Goal: Transaction & Acquisition: Obtain resource

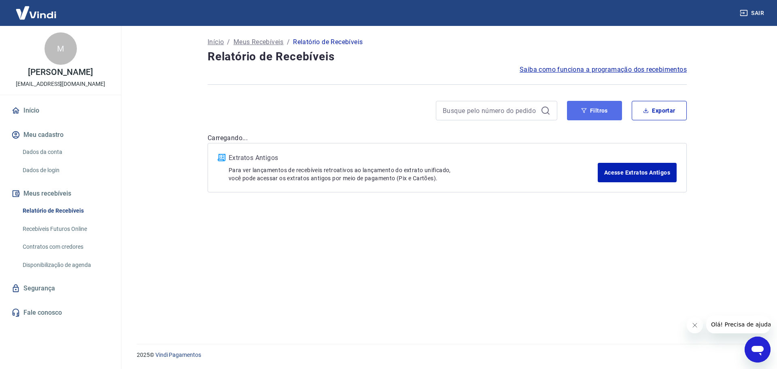
click at [570, 104] on button "Filtros" at bounding box center [594, 110] width 55 height 19
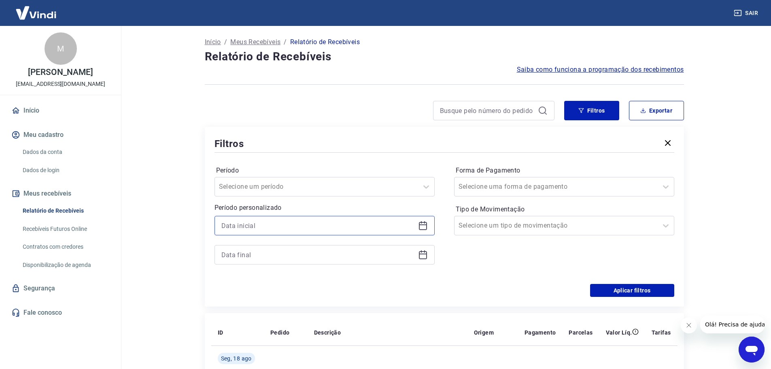
click at [262, 223] on input at bounding box center [318, 225] width 194 height 12
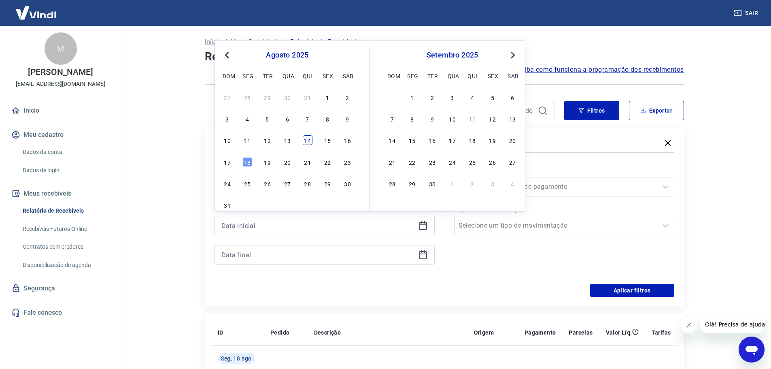
click at [308, 138] on div "14" at bounding box center [308, 140] width 10 height 10
type input "[DATE]"
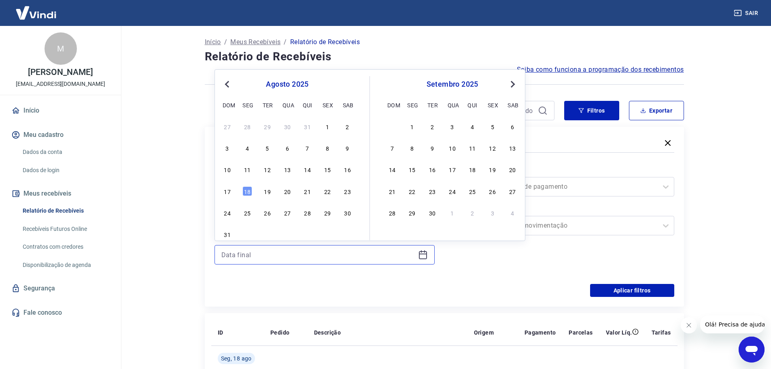
click at [241, 254] on input at bounding box center [318, 255] width 194 height 12
click at [250, 189] on div "18" at bounding box center [247, 191] width 10 height 10
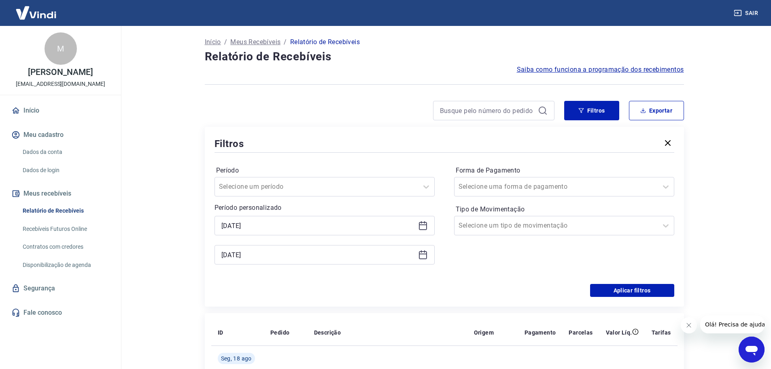
type input "[DATE]"
click at [613, 291] on button "Aplicar filtros" at bounding box center [632, 290] width 84 height 13
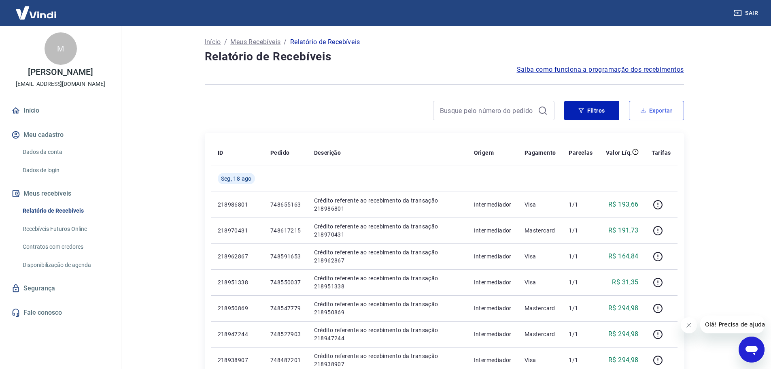
click at [668, 112] on button "Exportar" at bounding box center [656, 110] width 55 height 19
type input "[DATE]"
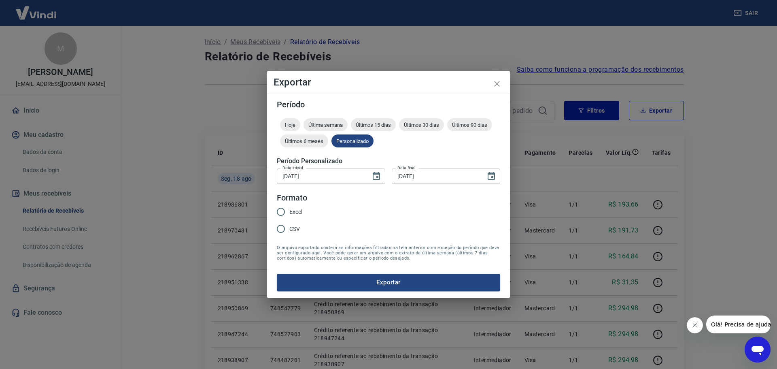
click at [290, 213] on span "Excel" at bounding box center [295, 212] width 13 height 9
click at [289, 213] on input "Excel" at bounding box center [280, 211] width 17 height 17
radio input "true"
click at [352, 279] on button "Exportar" at bounding box center [388, 282] width 223 height 17
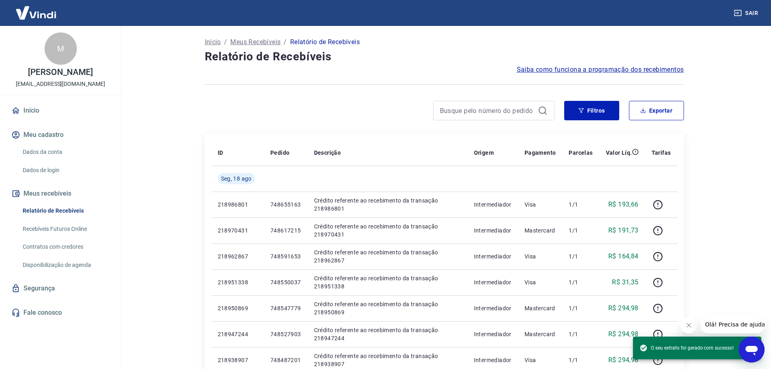
click at [376, 109] on div at bounding box center [380, 110] width 350 height 19
